Goal: Task Accomplishment & Management: Manage account settings

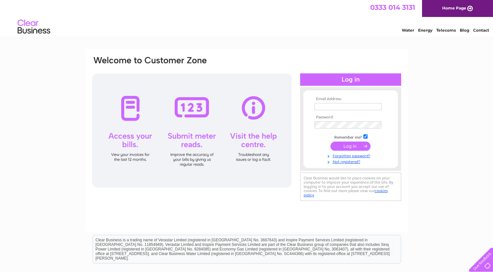
click at [357, 105] on input "text" at bounding box center [347, 106] width 67 height 7
type input "[EMAIL_ADDRESS][DOMAIN_NAME]"
click at [346, 149] on input "submit" at bounding box center [350, 145] width 40 height 9
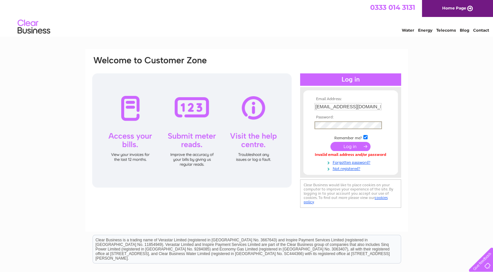
click at [330, 142] on input "submit" at bounding box center [350, 146] width 40 height 9
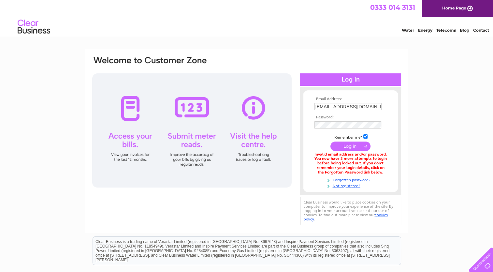
click at [366, 104] on input "[EMAIL_ADDRESS][DOMAIN_NAME]" at bounding box center [347, 106] width 67 height 7
drag, startPoint x: 367, startPoint y: 104, endPoint x: 386, endPoint y: 104, distance: 19.2
click at [386, 104] on td "[EMAIL_ADDRESS][DOMAIN_NAME]" at bounding box center [351, 106] width 76 height 11
click at [363, 108] on input "[EMAIL_ADDRESS][DOMAIN_NAME]" at bounding box center [348, 107] width 68 height 8
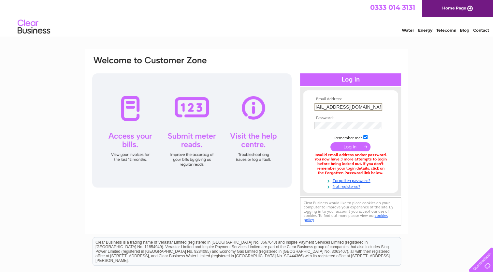
click at [370, 106] on input "[EMAIL_ADDRESS][DOMAIN_NAME]" at bounding box center [348, 107] width 68 height 8
drag, startPoint x: 372, startPoint y: 106, endPoint x: 388, endPoint y: 107, distance: 16.0
click at [388, 107] on td "[EMAIL_ADDRESS][DOMAIN_NAME]" at bounding box center [351, 106] width 76 height 11
type input "P"
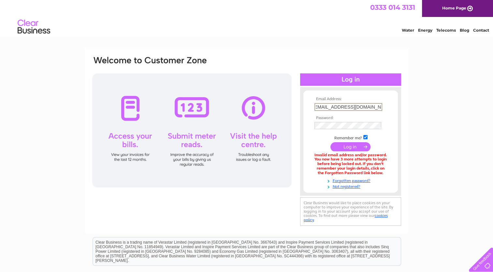
scroll to position [0, 7]
type input "purchaseledger@cooperparry.com"
click at [350, 147] on input "submit" at bounding box center [350, 146] width 40 height 9
click at [363, 179] on link "Forgotten password?" at bounding box center [351, 179] width 74 height 6
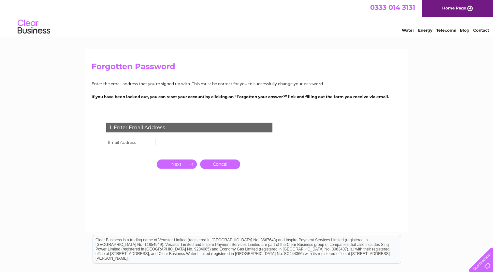
click at [196, 141] on input "text" at bounding box center [188, 142] width 67 height 7
type input "Purchaseledger@cooperparry.com"
click at [176, 165] on input "button" at bounding box center [177, 164] width 40 height 9
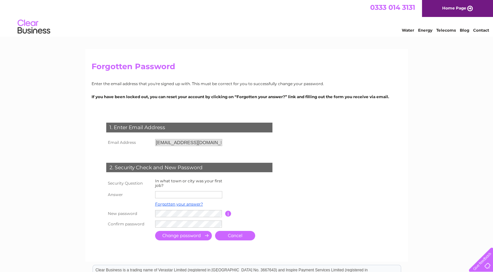
scroll to position [31, 0]
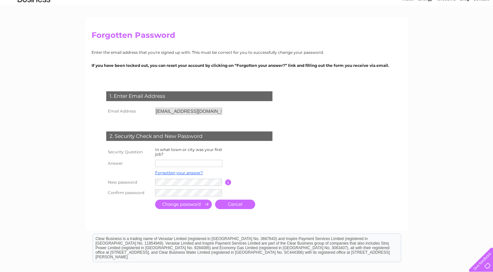
click at [181, 161] on input "text" at bounding box center [188, 163] width 67 height 7
click at [158, 163] on input "castle donning" at bounding box center [189, 164] width 68 height 8
click at [174, 162] on input "Castle donning" at bounding box center [189, 164] width 68 height 8
click at [180, 163] on input "Castle Donning" at bounding box center [189, 164] width 68 height 8
click at [188, 164] on input "Castle Doning" at bounding box center [189, 164] width 68 height 8
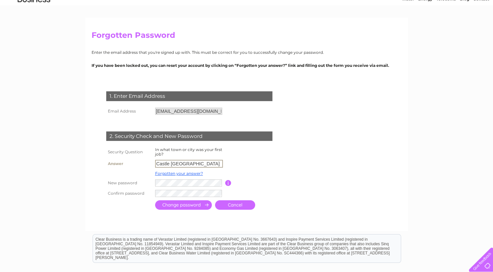
type input "Castle Donington"
click at [228, 181] on input "button" at bounding box center [228, 182] width 6 height 6
click at [150, 183] on tr "New password Password must be at least 6 characters long" at bounding box center [197, 182] width 185 height 11
click at [183, 206] on input "submit" at bounding box center [183, 204] width 57 height 9
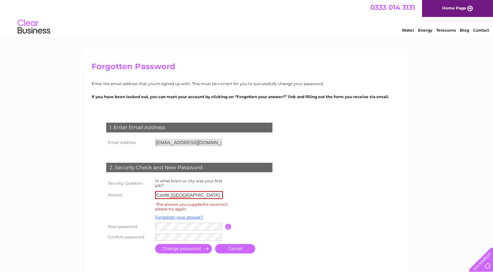
click at [326, 188] on form "1. Enter Email Address Email Address [EMAIL_ADDRESS][DOMAIN_NAME] Cancel Answer" at bounding box center [246, 188] width 310 height 158
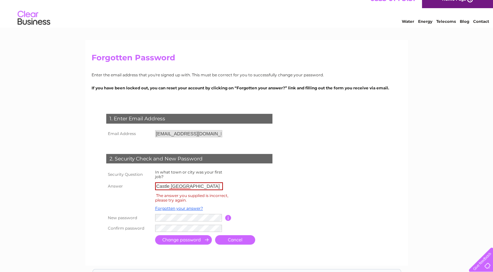
scroll to position [12, 0]
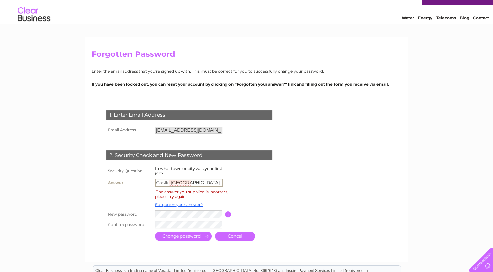
click at [173, 182] on input "Castle [GEOGRAPHIC_DATA]" at bounding box center [189, 182] width 68 height 8
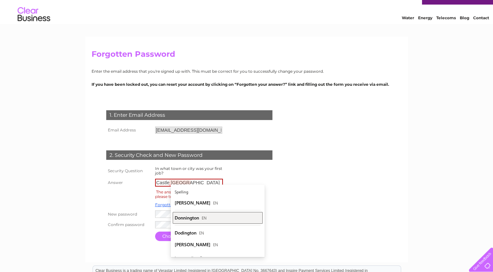
click at [233, 217] on div "Donnington EN" at bounding box center [218, 217] width 86 height 6
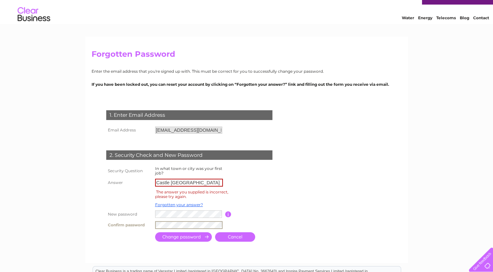
click at [190, 237] on input "submit" at bounding box center [183, 236] width 57 height 9
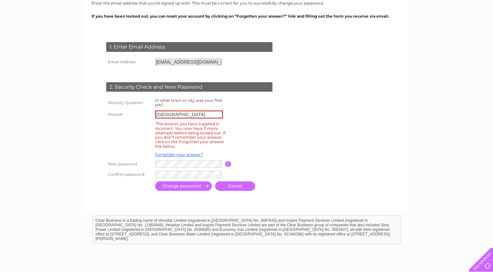
scroll to position [81, 0]
click at [179, 115] on input "[GEOGRAPHIC_DATA]" at bounding box center [189, 114] width 68 height 8
click at [174, 114] on input "Castle [GEOGRAPHIC_DATA]" at bounding box center [189, 114] width 68 height 8
click at [159, 114] on input "Castle [GEOGRAPHIC_DATA]" at bounding box center [189, 114] width 68 height 8
type input "castle [GEOGRAPHIC_DATA]"
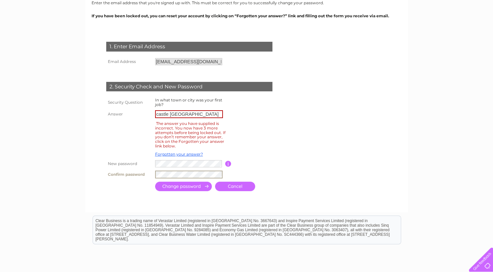
click at [155, 181] on input "submit" at bounding box center [183, 185] width 57 height 9
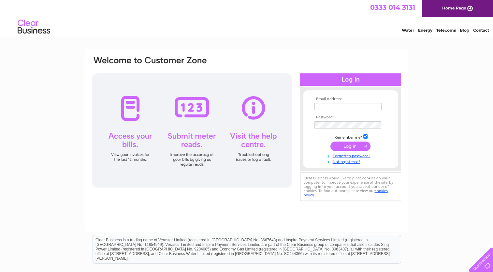
click at [334, 106] on input "text" at bounding box center [347, 106] width 67 height 7
type input "p"
type input "[EMAIL_ADDRESS][DOMAIN_NAME]"
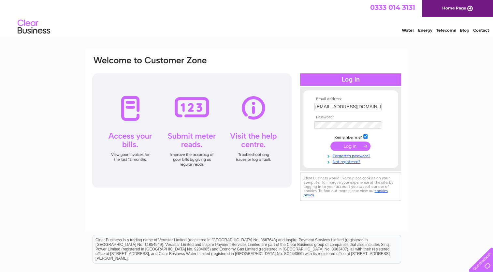
click at [353, 146] on input "submit" at bounding box center [350, 145] width 40 height 9
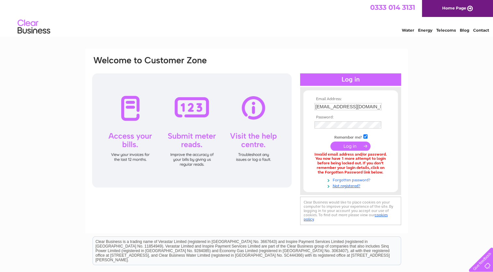
click at [339, 180] on link "Forgotten password?" at bounding box center [351, 179] width 74 height 6
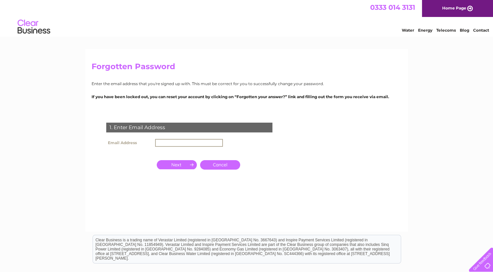
click at [175, 144] on input "text" at bounding box center [189, 143] width 68 height 8
click at [178, 163] on input "button" at bounding box center [177, 163] width 40 height 9
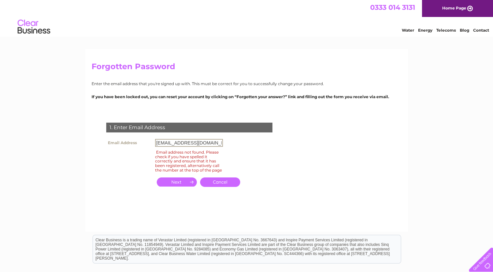
click at [167, 143] on input "purchseledger@cooperparry.com" at bounding box center [189, 143] width 68 height 8
type input "[EMAIL_ADDRESS][DOMAIN_NAME]"
click at [181, 186] on input "button" at bounding box center [177, 181] width 40 height 9
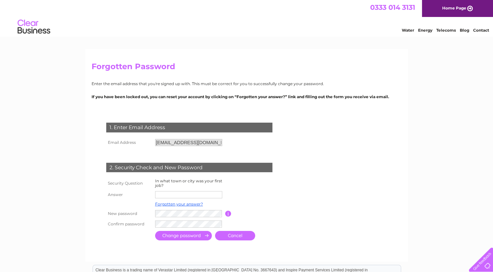
click at [184, 196] on input "text" at bounding box center [188, 194] width 67 height 7
type input "c"
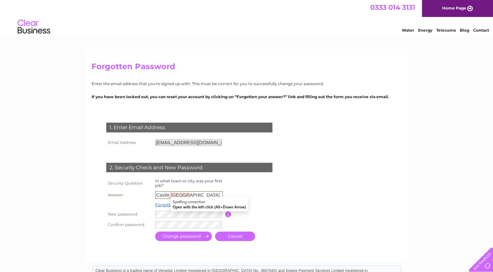
type input "Castle [GEOGRAPHIC_DATA]"
click at [178, 237] on input "submit" at bounding box center [183, 235] width 57 height 9
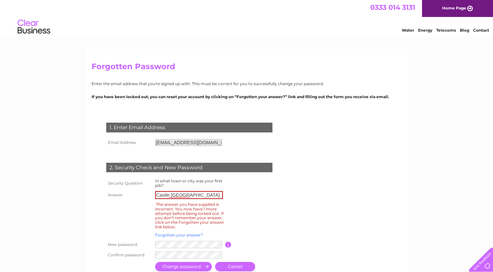
click at [182, 235] on link "Forgotten your answer?" at bounding box center [179, 234] width 48 height 5
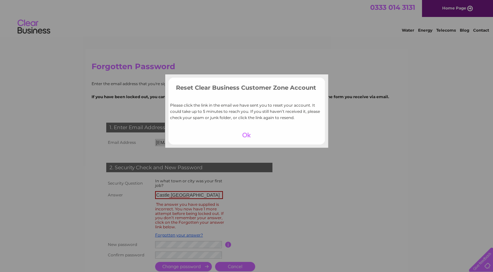
click at [249, 134] on div at bounding box center [246, 134] width 40 height 9
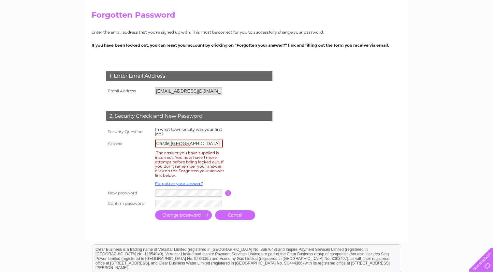
scroll to position [52, 0]
